Goal: Navigation & Orientation: Go to known website

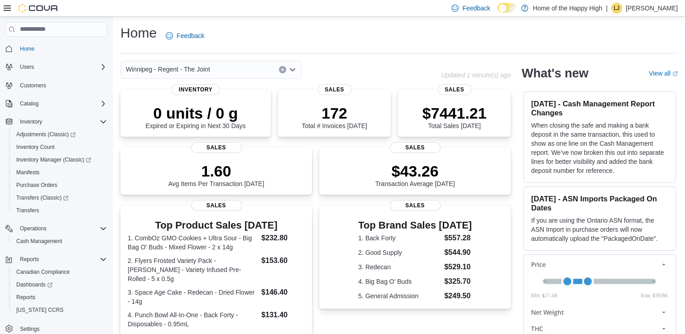
click at [639, 10] on p "[PERSON_NAME]" at bounding box center [652, 8] width 52 height 11
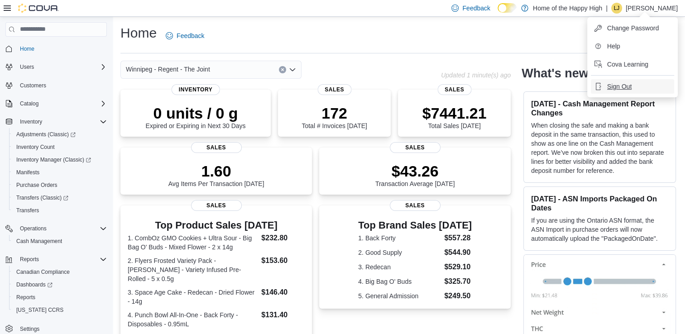
click at [617, 84] on span "Sign Out" at bounding box center [619, 86] width 24 height 9
